Goal: Task Accomplishment & Management: Manage account settings

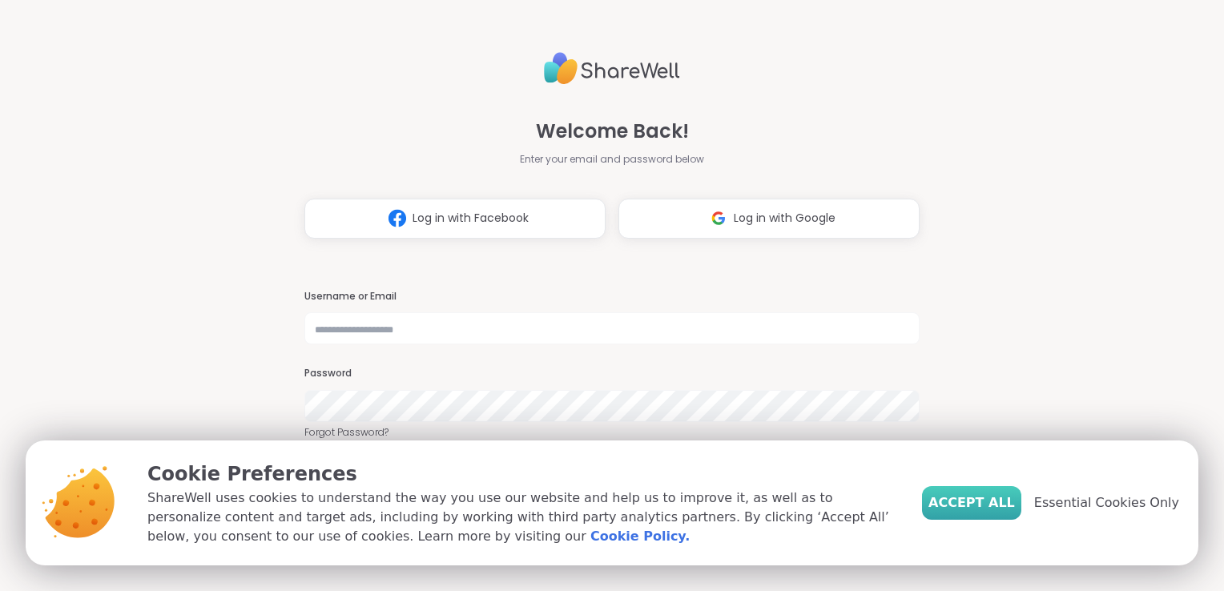
click at [975, 502] on span "Accept All" at bounding box center [971, 502] width 87 height 19
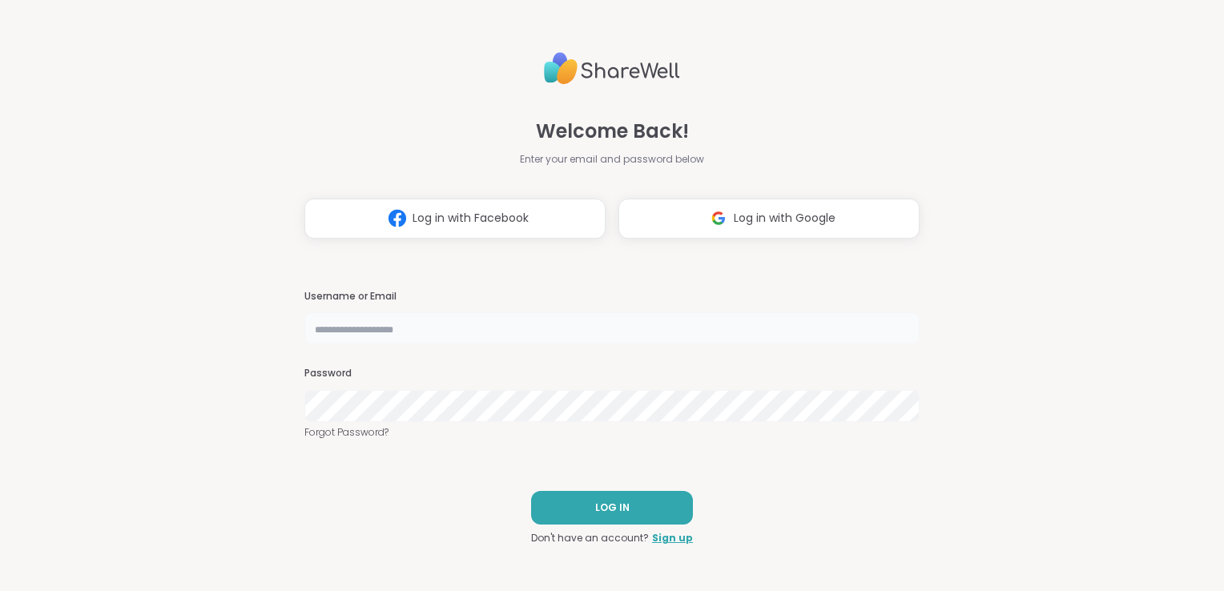
click at [338, 324] on input "text" at bounding box center [611, 328] width 615 height 32
type input "**********"
click at [365, 370] on h3 "Password" at bounding box center [611, 374] width 615 height 14
click at [611, 503] on span "LOG IN" at bounding box center [612, 508] width 34 height 14
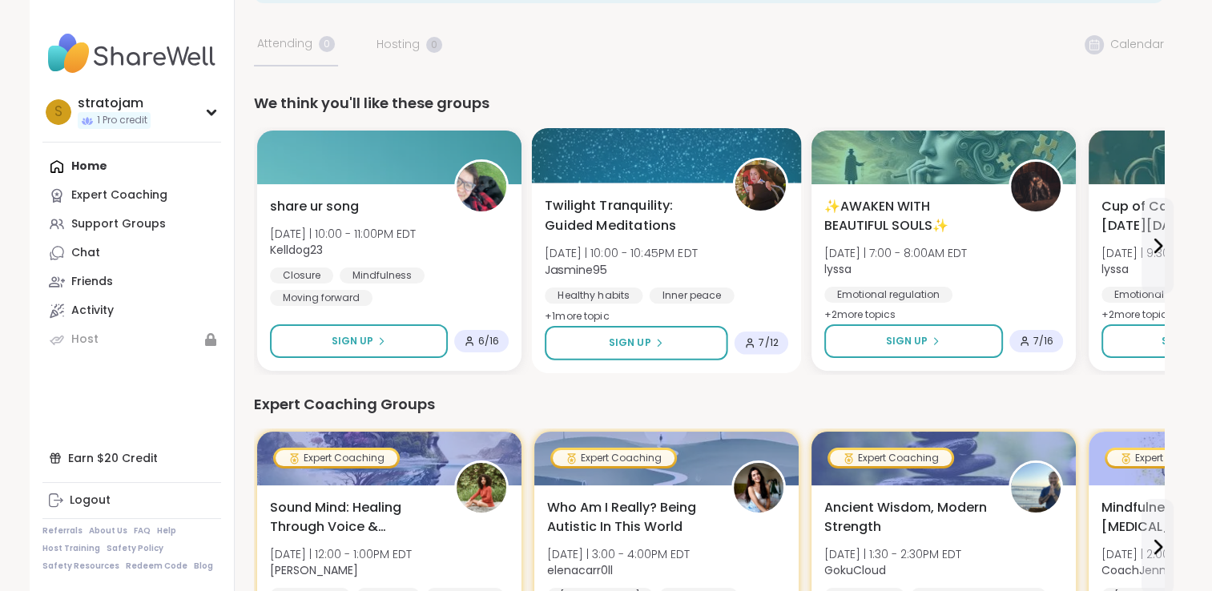
scroll to position [80, 0]
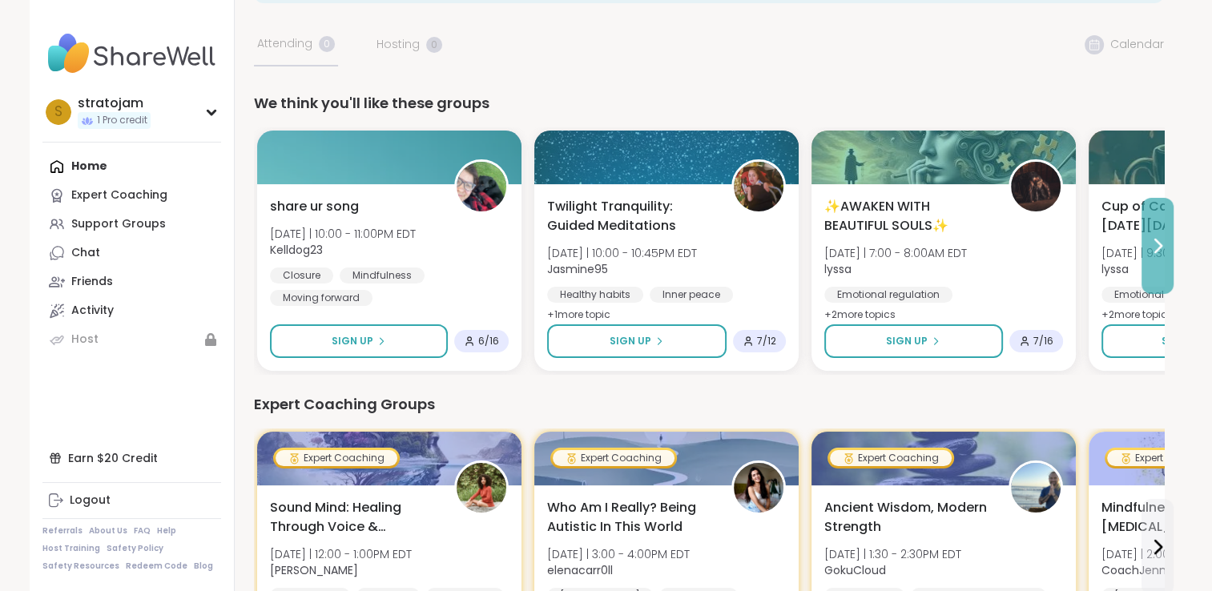
click at [1156, 244] on icon at bounding box center [1157, 245] width 19 height 19
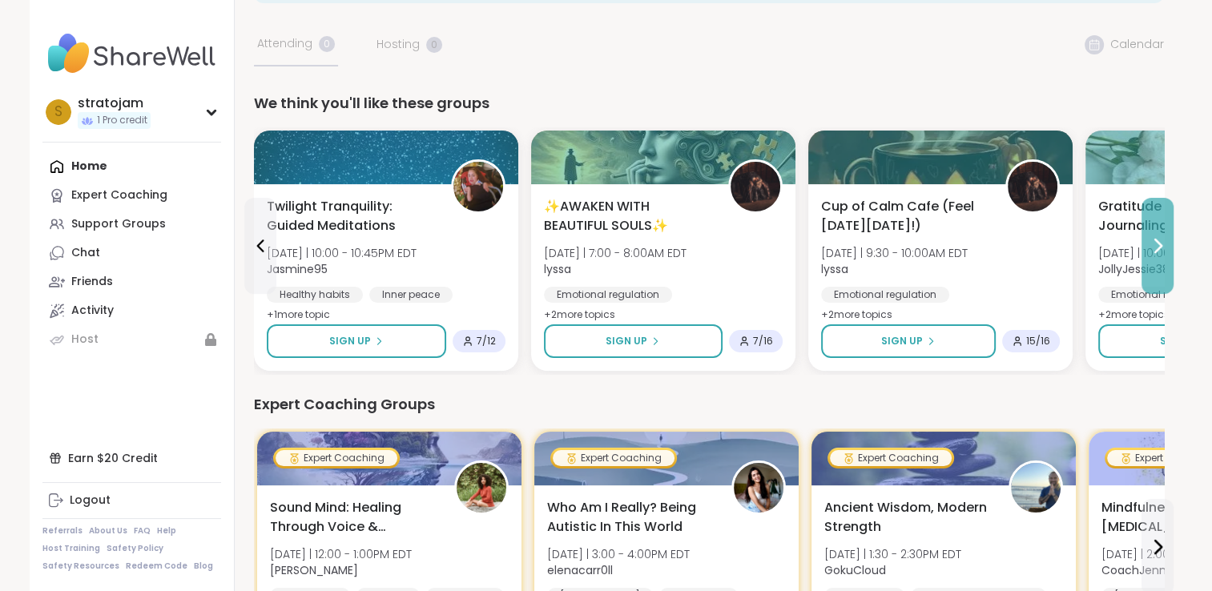
click at [1156, 244] on icon at bounding box center [1157, 245] width 19 height 19
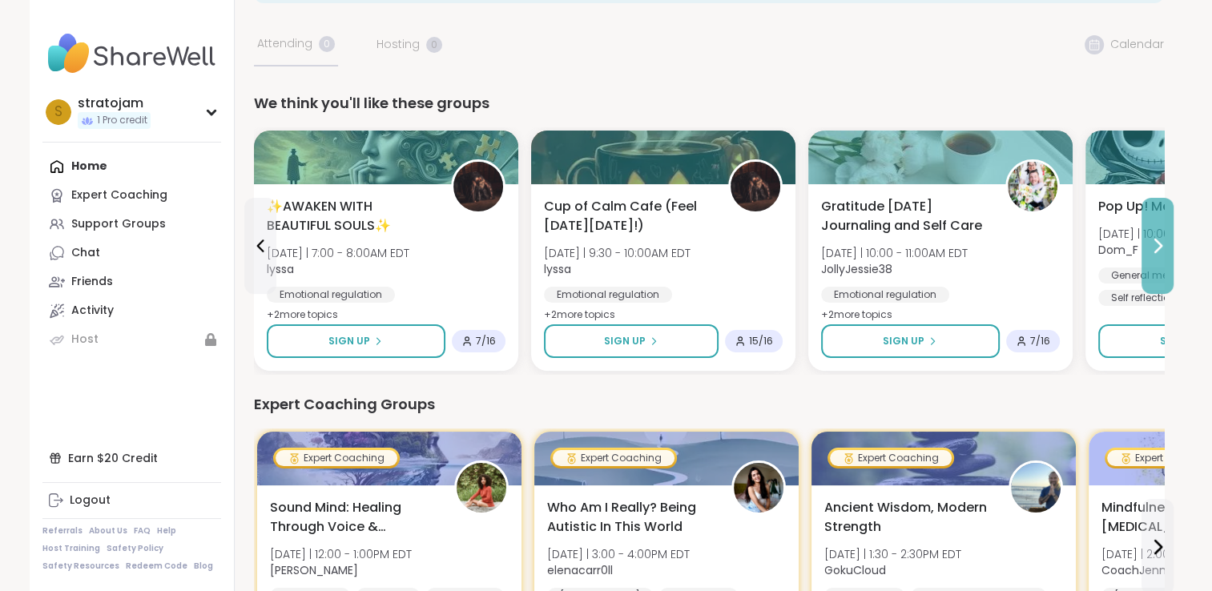
click at [1156, 244] on icon at bounding box center [1157, 245] width 19 height 19
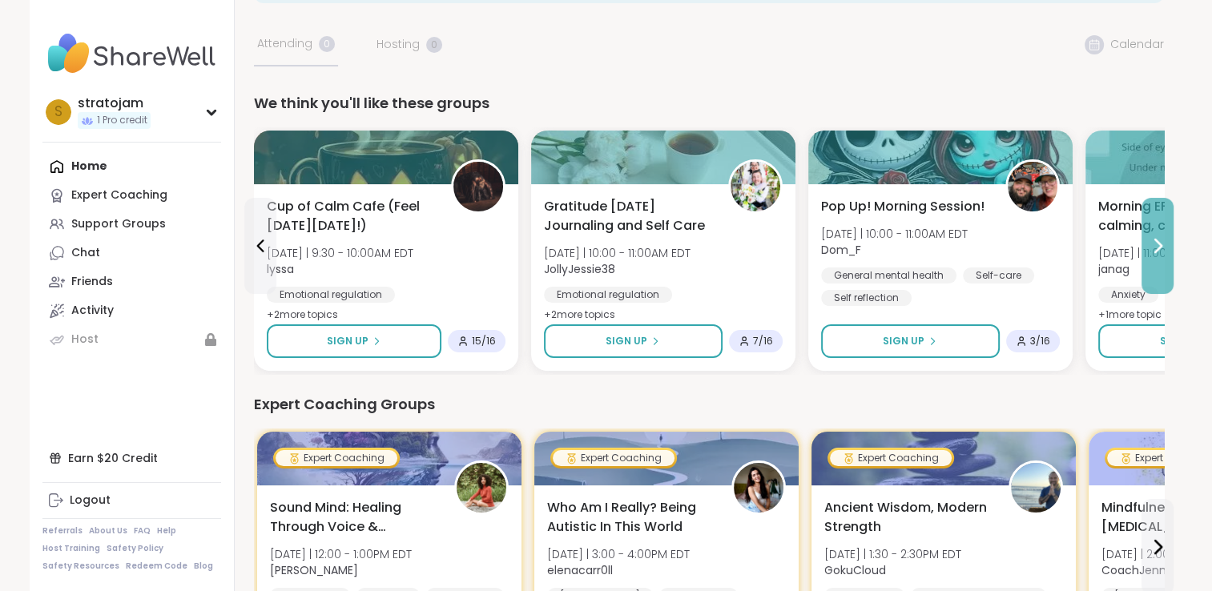
click at [1156, 244] on icon at bounding box center [1157, 245] width 19 height 19
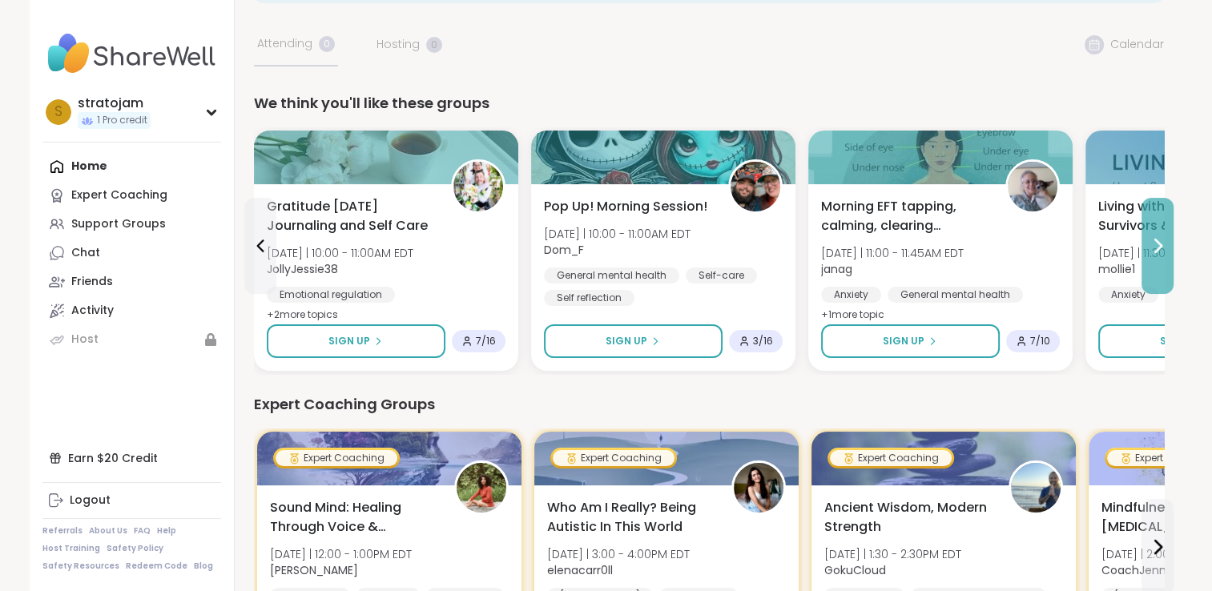
click at [1156, 244] on icon at bounding box center [1157, 245] width 19 height 19
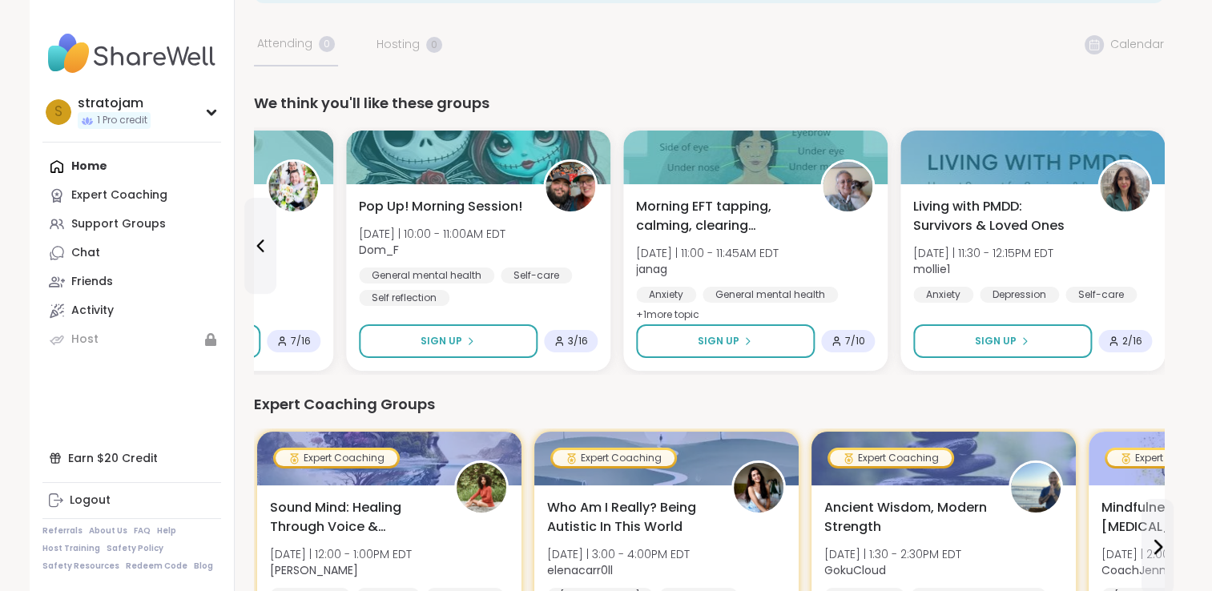
click at [1156, 244] on div "Living with PMDD: Survivors & Loved Ones [DATE] | 11:30 - 12:15PM EDT mollie1 A…" at bounding box center [1032, 277] width 264 height 187
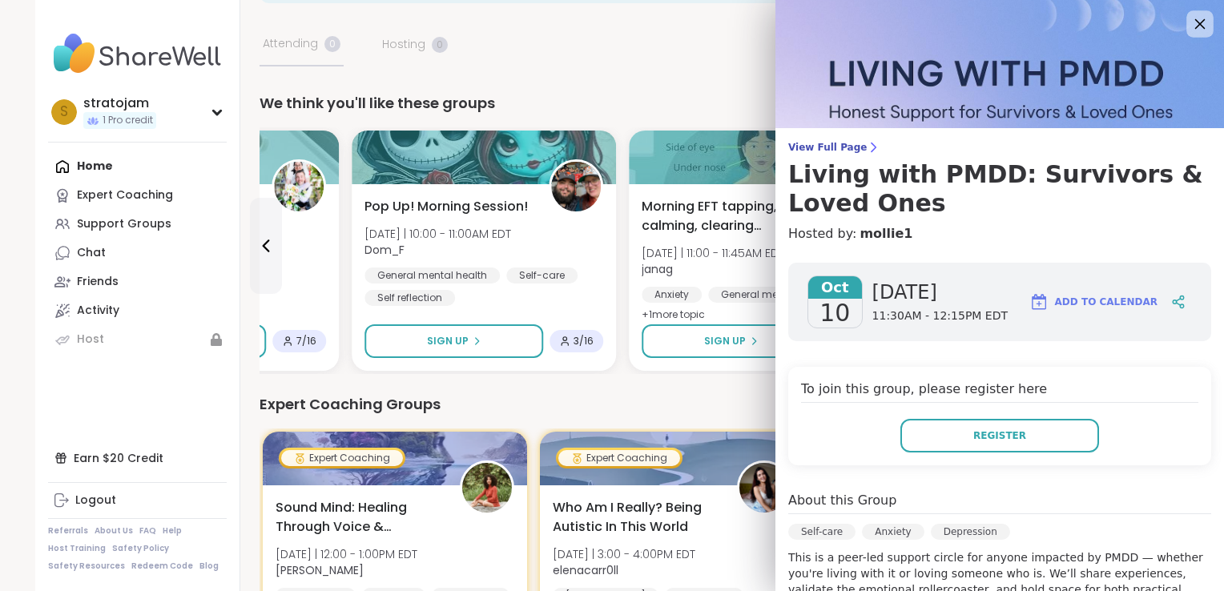
click at [1190, 16] on icon at bounding box center [1200, 24] width 20 height 20
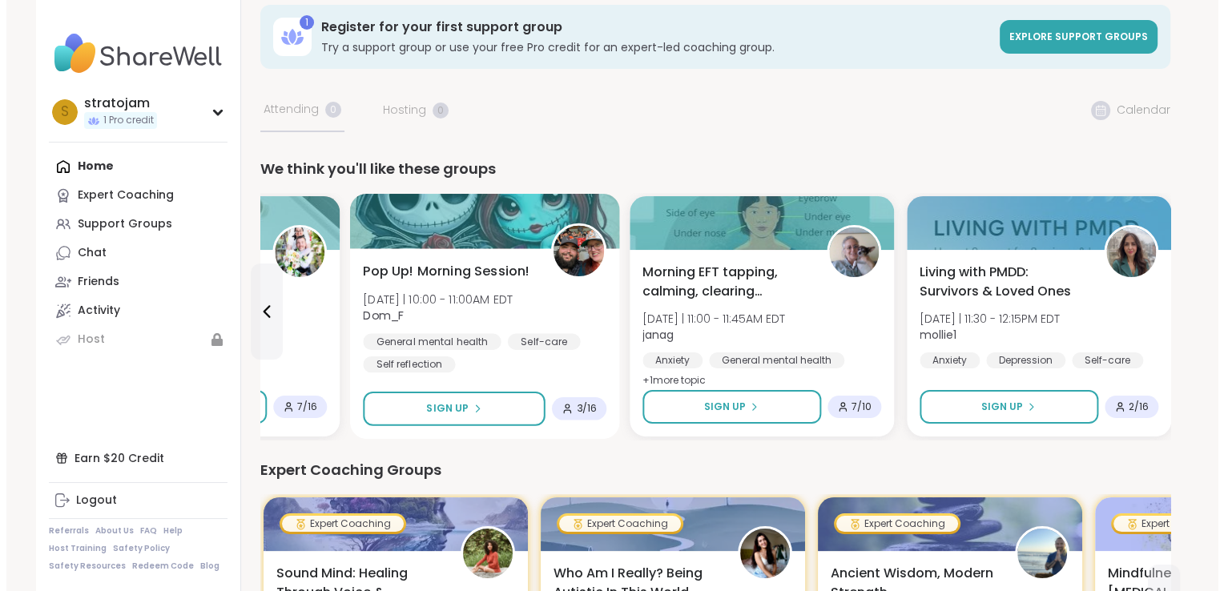
scroll to position [0, 0]
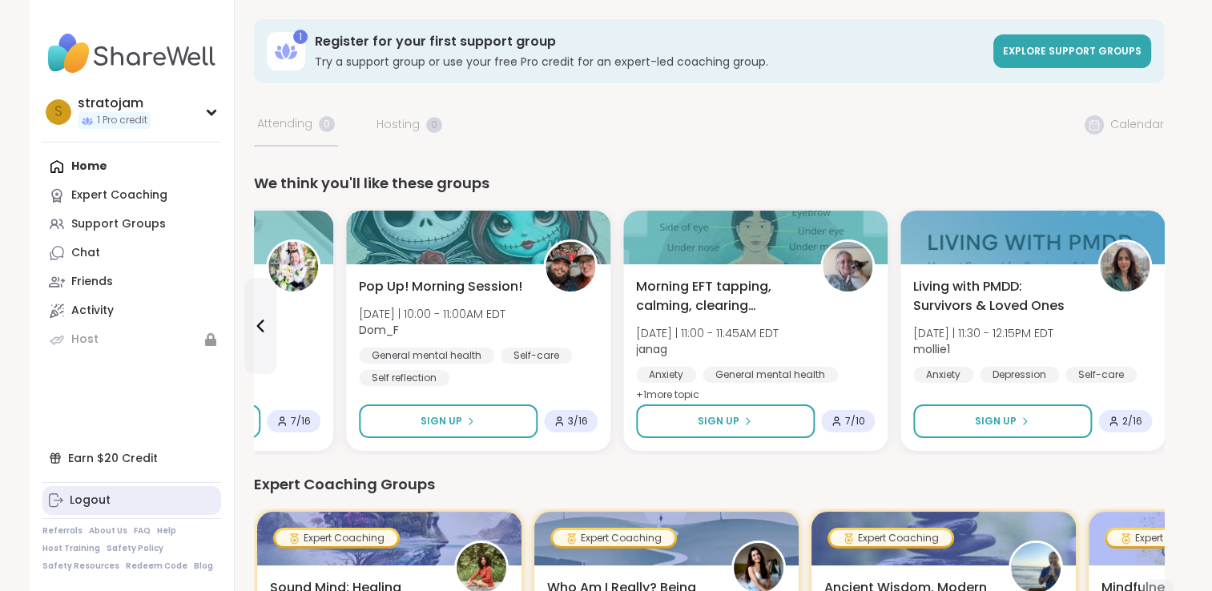
click at [88, 498] on div "Logout" at bounding box center [90, 501] width 41 height 16
